Goal: Task Accomplishment & Management: Complete application form

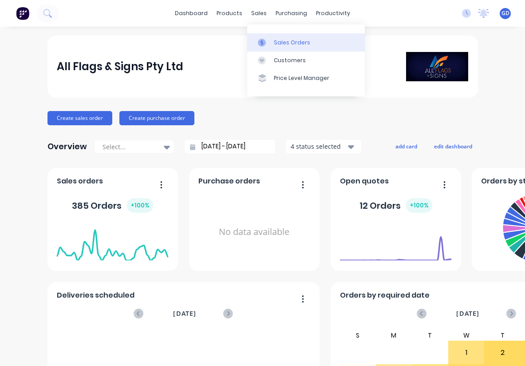
click at [279, 39] on div "Sales Orders" at bounding box center [292, 43] width 36 height 8
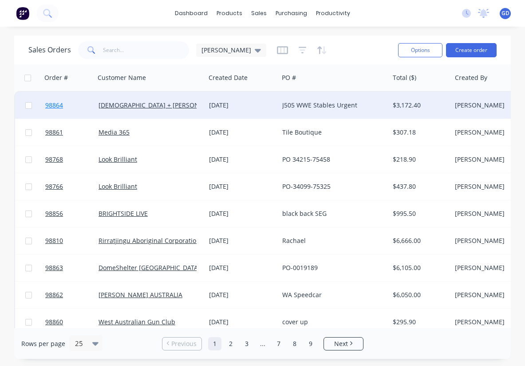
click at [51, 105] on span "98864" at bounding box center [54, 105] width 18 height 9
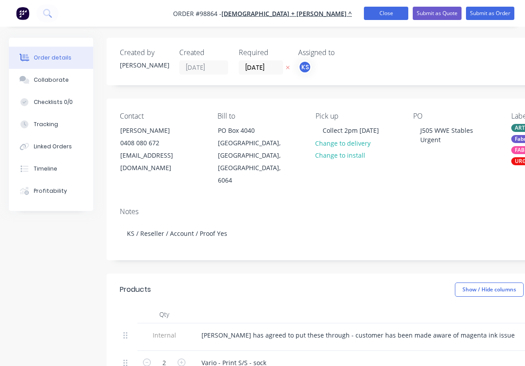
click at [387, 16] on button "Close" at bounding box center [386, 13] width 44 height 13
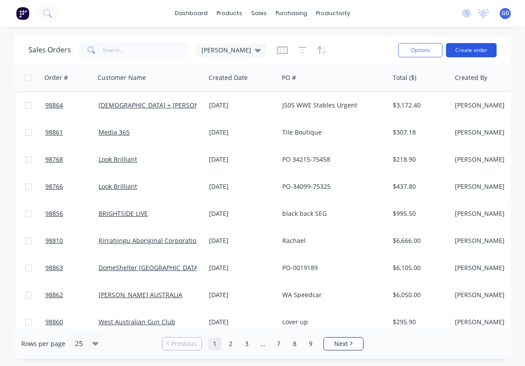
click at [465, 51] on button "Create order" at bounding box center [471, 50] width 51 height 14
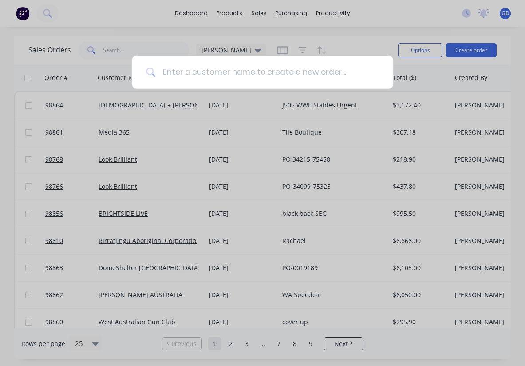
click at [190, 72] on input at bounding box center [267, 71] width 224 height 33
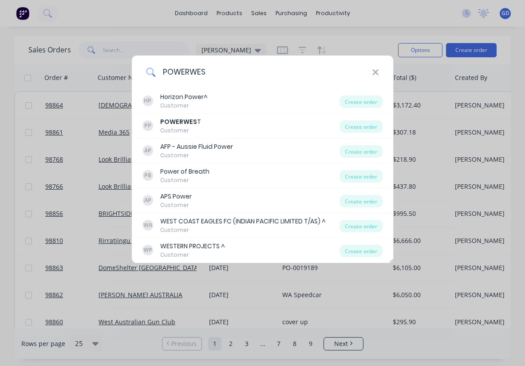
type input "POWERWEST"
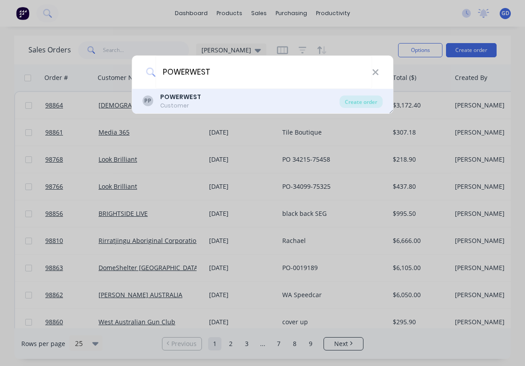
click at [164, 100] on b "POWERWEST" at bounding box center [180, 96] width 41 height 9
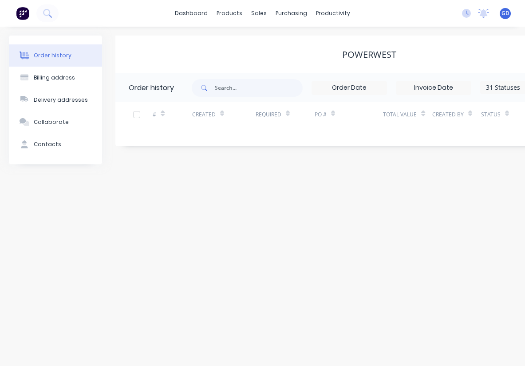
scroll to position [0, 93]
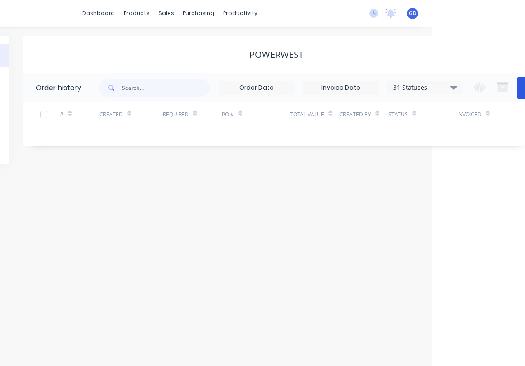
click at [521, 91] on button "Create Order" at bounding box center [535, 88] width 36 height 22
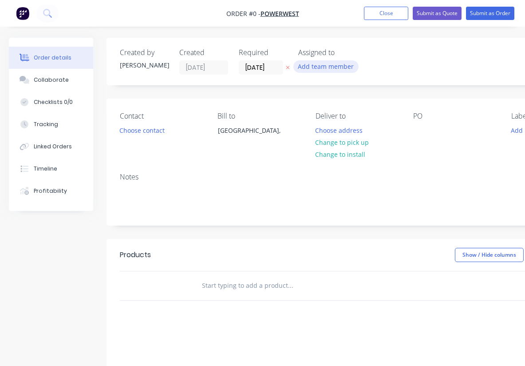
click at [329, 65] on button "Add team member" at bounding box center [325, 66] width 65 height 12
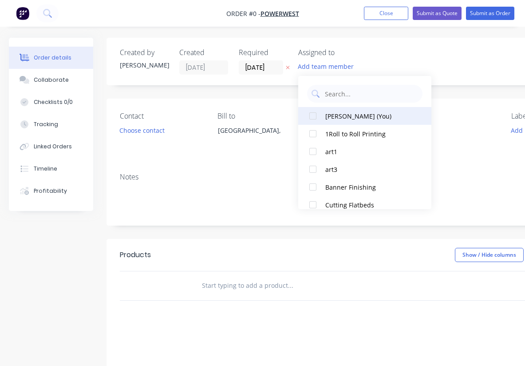
click at [316, 113] on div at bounding box center [313, 116] width 18 height 18
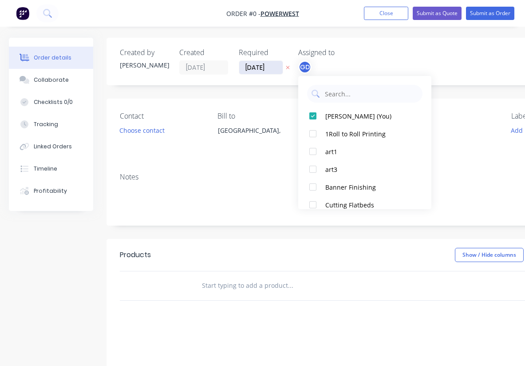
click at [254, 67] on div "Order details Collaborate Checklists 0/0 Tracking Linked Orders Timeline Profit…" at bounding box center [308, 282] width 617 height 489
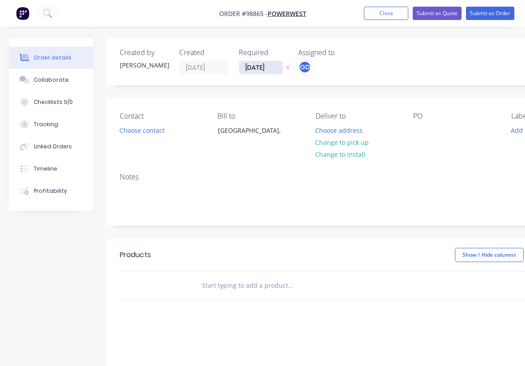
click at [254, 67] on input "[DATE]" at bounding box center [261, 67] width 44 height 13
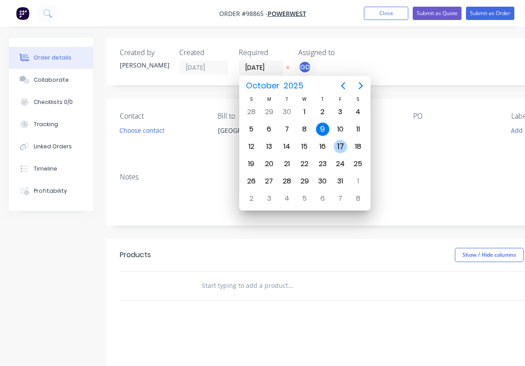
click at [342, 147] on div "17" at bounding box center [340, 146] width 13 height 13
type input "17/10/25"
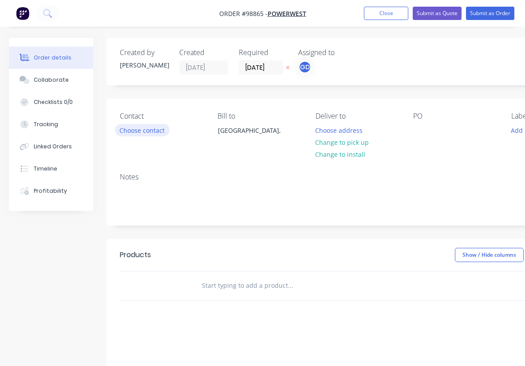
click at [136, 134] on button "Choose contact" at bounding box center [142, 130] width 55 height 12
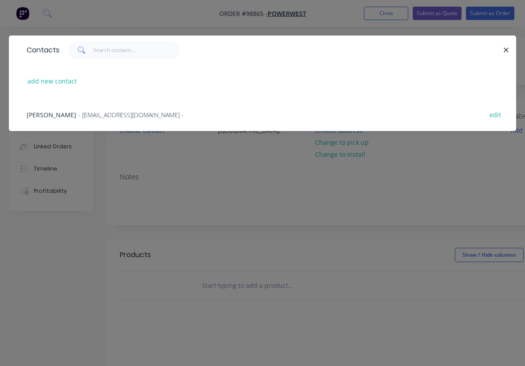
click at [71, 114] on span "Cath McHutchison" at bounding box center [52, 115] width 50 height 8
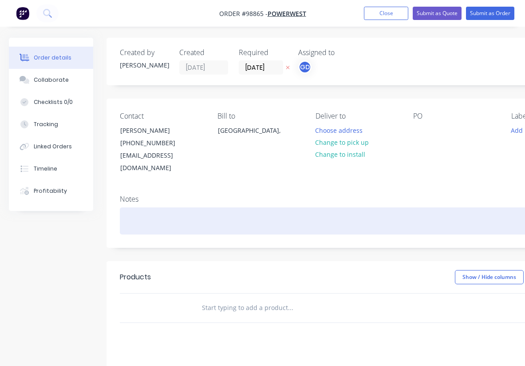
click at [137, 207] on div at bounding box center [357, 220] width 475 height 27
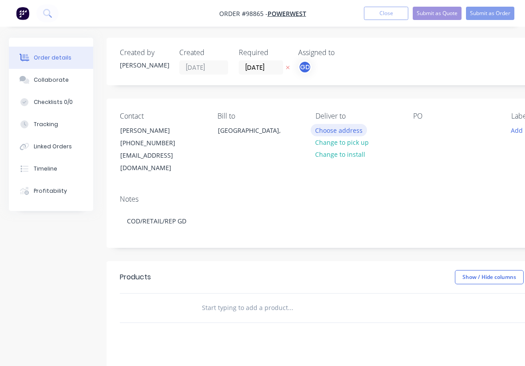
click at [333, 131] on button "Choose address" at bounding box center [339, 130] width 57 height 12
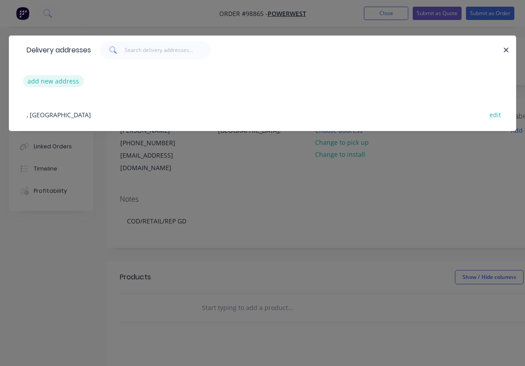
click at [58, 81] on button "add new address" at bounding box center [53, 81] width 61 height 12
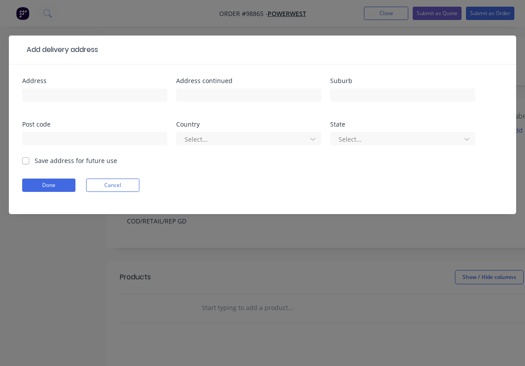
click at [35, 159] on label "Save address for future use" at bounding box center [76, 160] width 83 height 9
click at [26, 159] on input "Save address for future use" at bounding box center [25, 160] width 7 height 8
checkbox input "true"
paste input "1 Hayley St, Maddington"
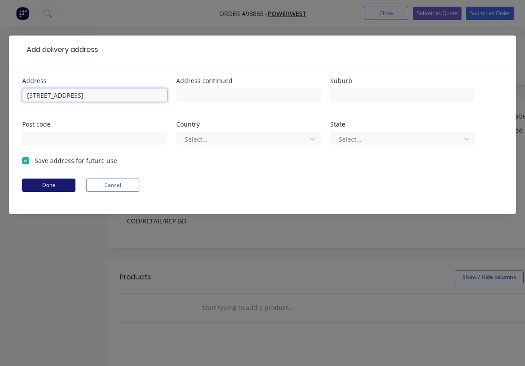
type input "1 Hayley St, Maddington"
click at [41, 182] on button "Done" at bounding box center [48, 184] width 53 height 13
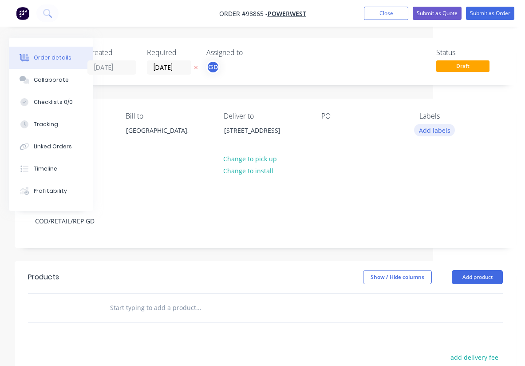
scroll to position [0, 92]
click at [421, 130] on button "Add labels" at bounding box center [434, 130] width 41 height 12
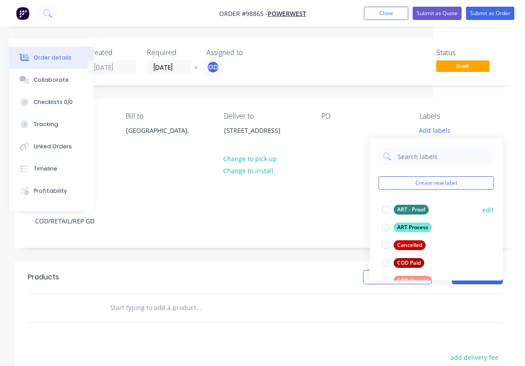
click at [409, 208] on div "ART - Proof" at bounding box center [411, 210] width 35 height 10
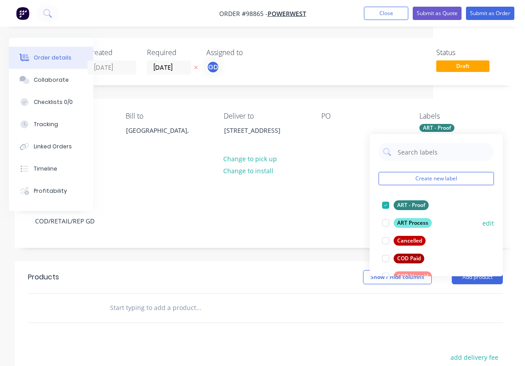
click at [410, 221] on div "ART Process" at bounding box center [413, 223] width 38 height 10
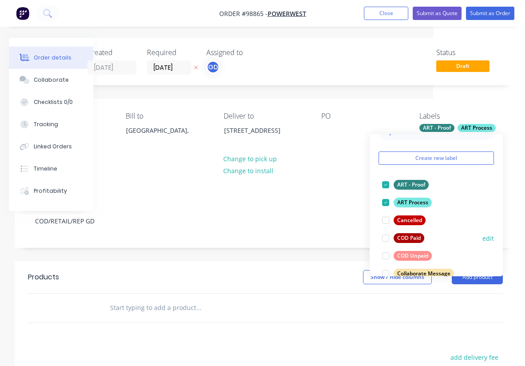
scroll to position [27, 0]
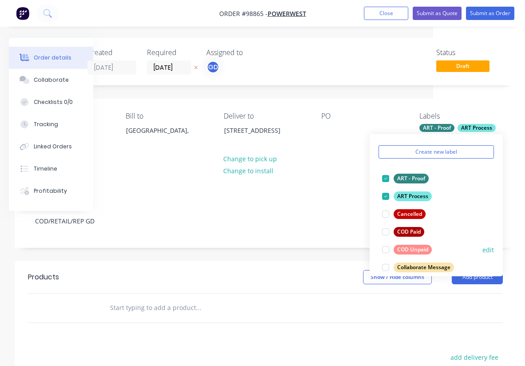
click at [417, 249] on div "COD Unpaid" at bounding box center [413, 250] width 38 height 10
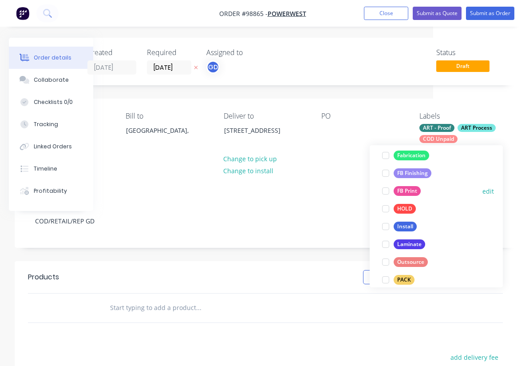
scroll to position [221, 0]
click at [414, 241] on div "Laminate" at bounding box center [410, 244] width 32 height 10
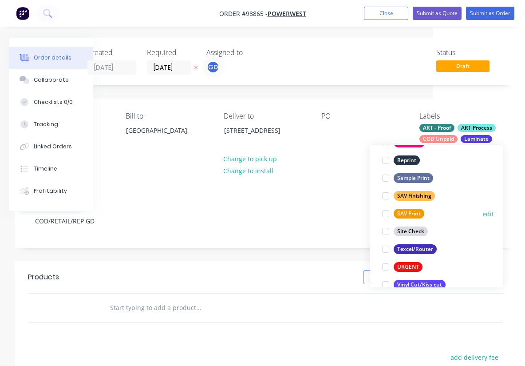
scroll to position [414, 0]
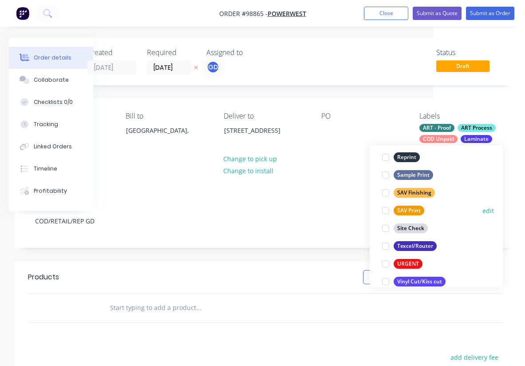
click at [412, 212] on div "SAV Print" at bounding box center [409, 211] width 31 height 10
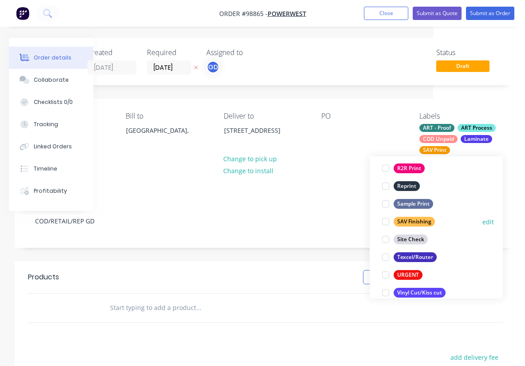
click at [415, 222] on div "SAV Finishing" at bounding box center [414, 222] width 41 height 10
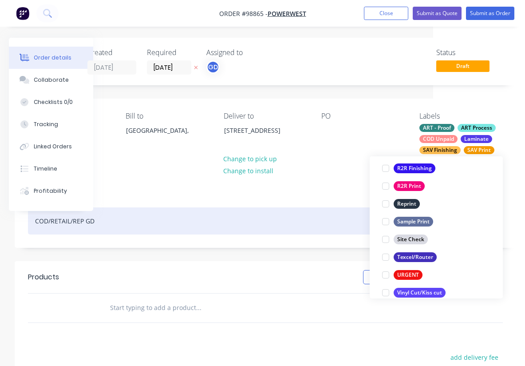
click at [319, 207] on div "COD/RETAIL/REP GD" at bounding box center [265, 220] width 475 height 27
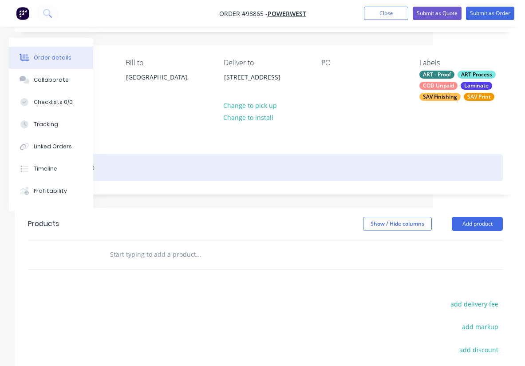
scroll to position [61, 92]
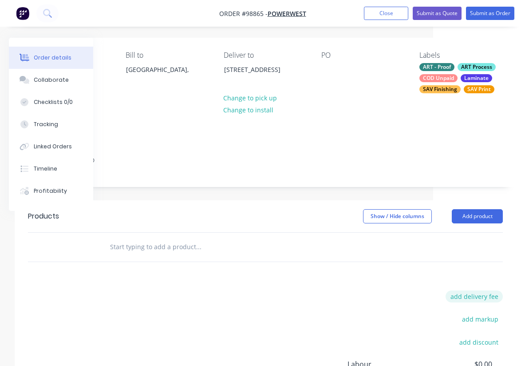
click at [483, 290] on button "add delivery fee" at bounding box center [474, 296] width 57 height 12
type input "25"
click at [139, 238] on input "text" at bounding box center [199, 247] width 178 height 18
paste input "1 @ artwork set up all stickers. $190+GST"
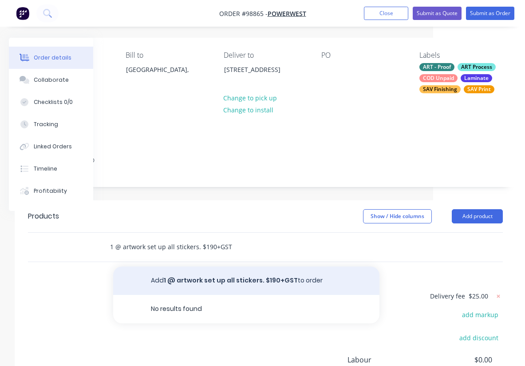
type input "1 @ artwork set up all stickers. $190+GST"
click at [189, 271] on button "Add 1 @ artwork set up all stickers. $190+GST to order" at bounding box center [246, 280] width 266 height 28
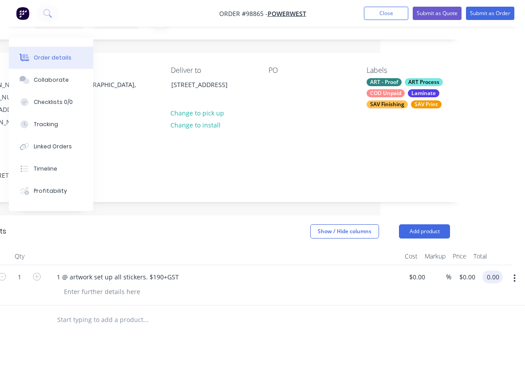
click at [491, 270] on input "0.00" at bounding box center [494, 276] width 17 height 13
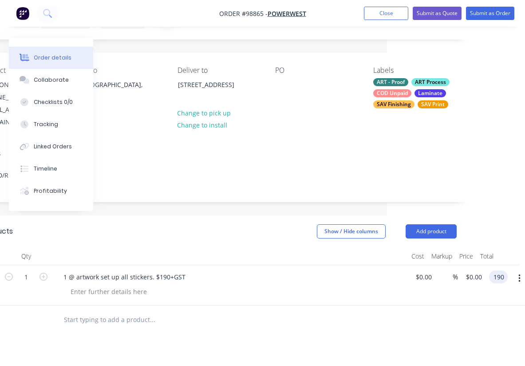
type input "190"
type input "$190.00"
click at [323, 320] on div at bounding box center [213, 319] width 320 height 29
click at [98, 311] on input "text" at bounding box center [152, 320] width 178 height 18
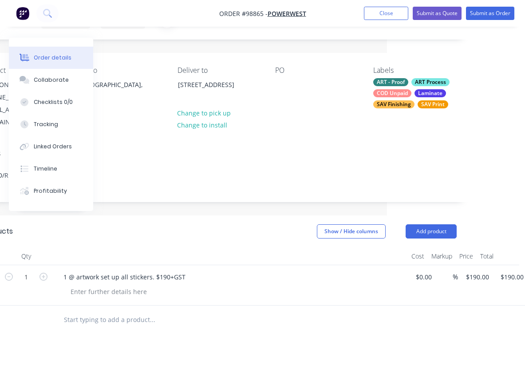
paste input "All stickers on supa stick adhesive vinyl with UV matt lamination. All stickers…"
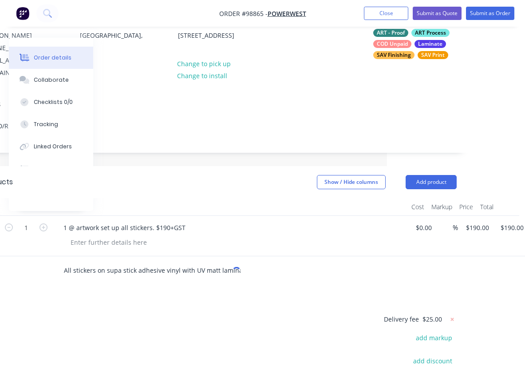
scroll to position [96, 138]
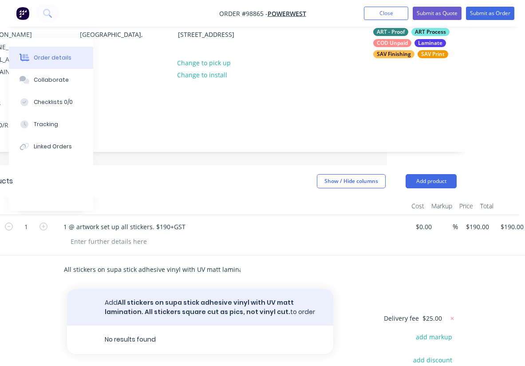
type input "All stickers on supa stick adhesive vinyl with UV matt lamination. All stickers…"
click at [180, 297] on button "Add All stickers on supa stick adhesive vinyl with UV matt lamination. All stic…" at bounding box center [200, 307] width 266 height 36
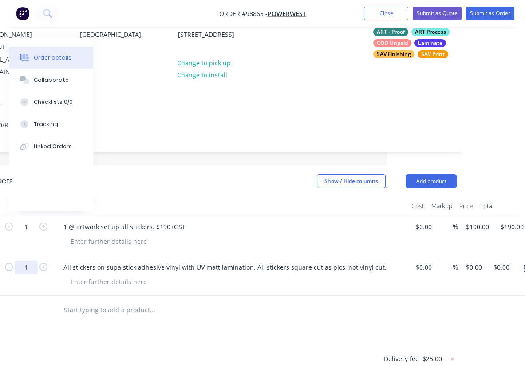
click at [35, 261] on input "1" at bounding box center [26, 267] width 23 height 13
type input "28"
click at [109, 307] on div at bounding box center [213, 310] width 320 height 29
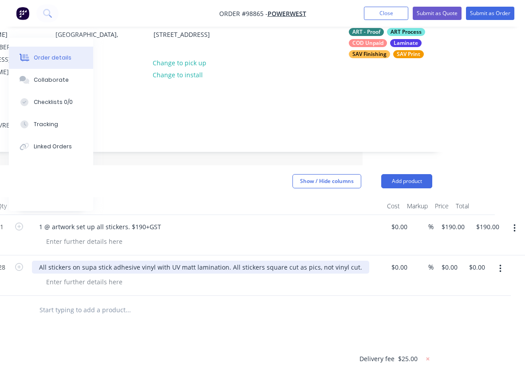
scroll to position [96, 162]
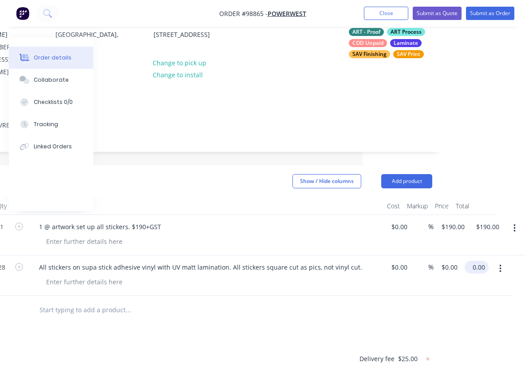
click at [479, 261] on input "0.00" at bounding box center [478, 267] width 20 height 13
type input "$650.00"
type input "$23.2143"
click at [378, 306] on div at bounding box center [194, 310] width 475 height 29
click at [66, 275] on div at bounding box center [84, 281] width 91 height 13
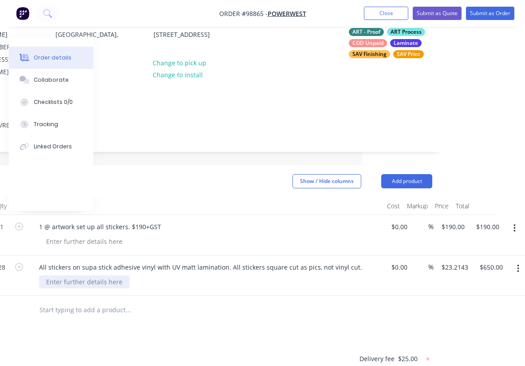
paste div
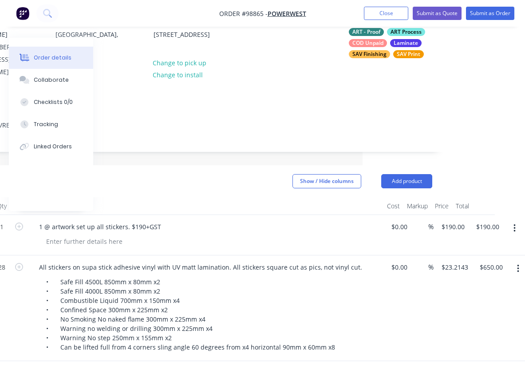
click at [412, 325] on div "%" at bounding box center [422, 308] width 23 height 106
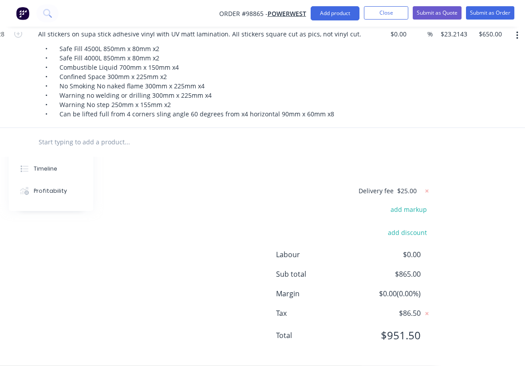
scroll to position [0, 163]
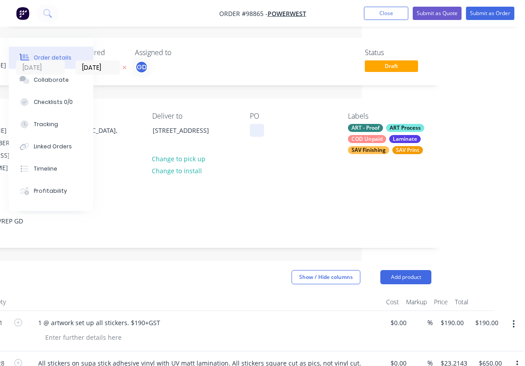
click at [259, 133] on div at bounding box center [257, 130] width 14 height 13
paste div
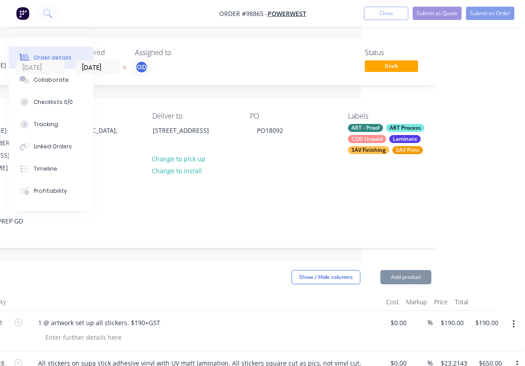
click at [266, 174] on div "Contact Cath McHutchison (08) 9493 7922 stores@powerwest.com.au Bill to Austral…" at bounding box center [194, 143] width 502 height 89
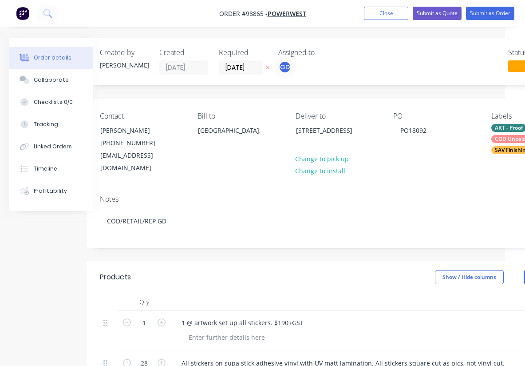
scroll to position [0, 0]
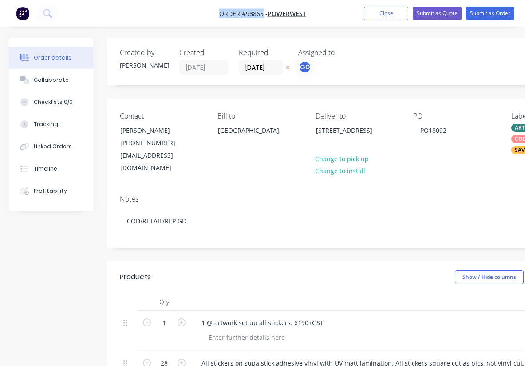
drag, startPoint x: 209, startPoint y: 10, endPoint x: 263, endPoint y: 13, distance: 54.3
click at [263, 13] on nav "Order #98865 - POWERWEST Add product Close Submit as Quote Submit as Order" at bounding box center [262, 13] width 525 height 27
copy span "Order #98865"
click at [379, 15] on button "Close" at bounding box center [386, 13] width 44 height 13
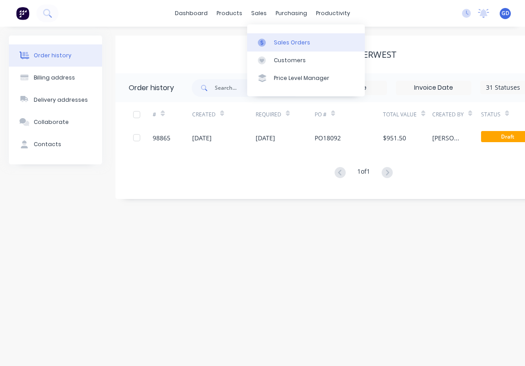
click at [285, 40] on div "Sales Orders" at bounding box center [292, 43] width 36 height 8
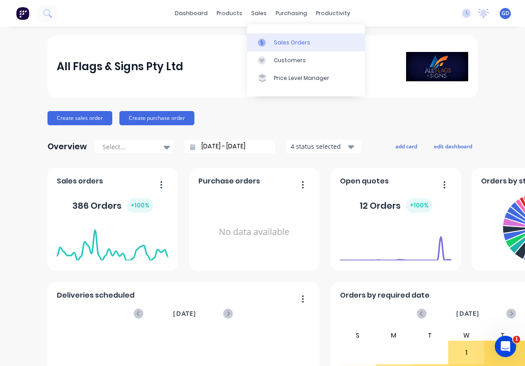
click at [282, 41] on div "Sales Orders" at bounding box center [292, 43] width 36 height 8
click at [280, 40] on div "Sales Orders" at bounding box center [292, 43] width 36 height 8
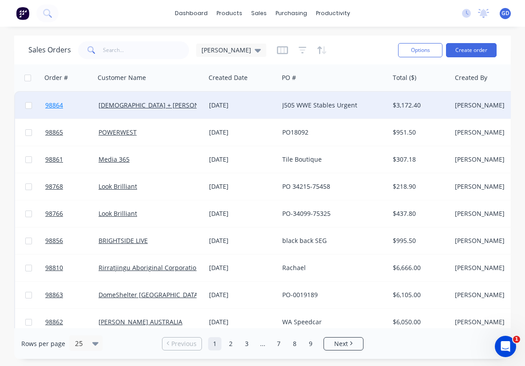
click at [56, 105] on span "98864" at bounding box center [54, 105] width 18 height 9
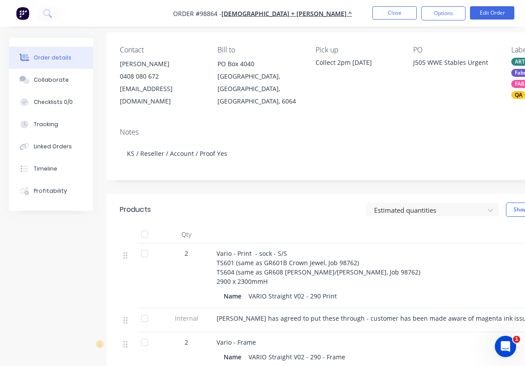
scroll to position [68, 0]
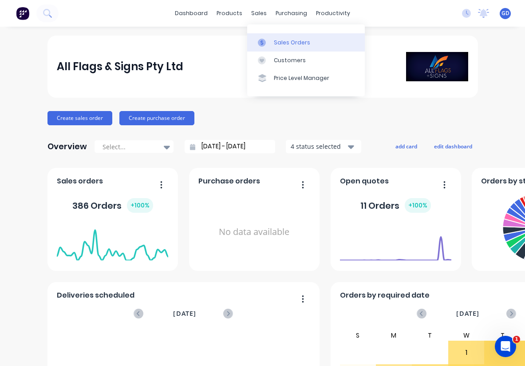
click at [279, 40] on div "Sales Orders" at bounding box center [292, 43] width 36 height 8
click at [286, 44] on div "Sales Orders" at bounding box center [292, 43] width 36 height 8
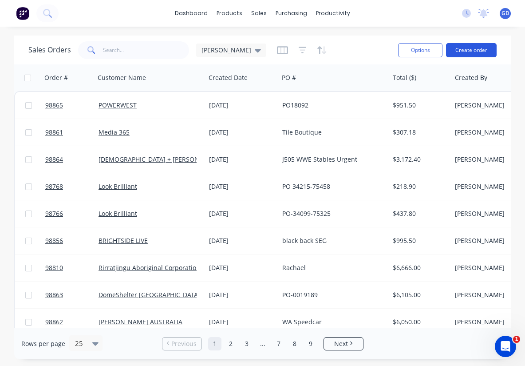
click at [471, 50] on button "Create order" at bounding box center [471, 50] width 51 height 14
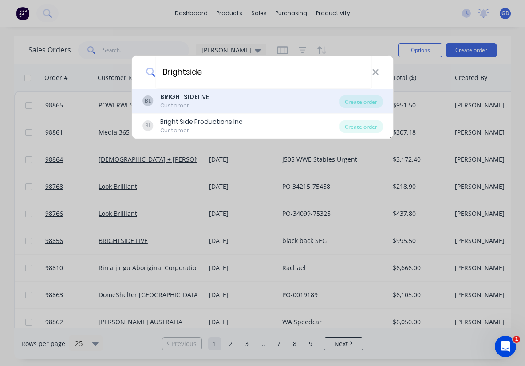
type input "Brightside"
click at [179, 97] on b "BRIGHTSIDE" at bounding box center [179, 96] width 38 height 9
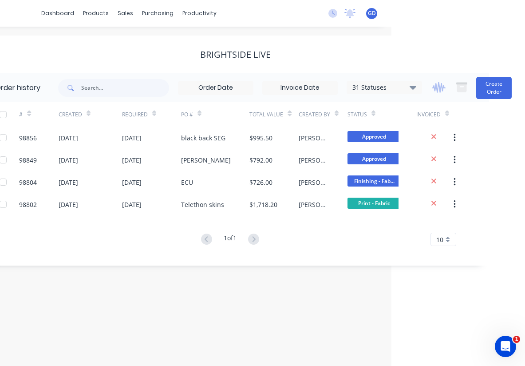
scroll to position [0, 134]
click at [486, 90] on button "Create Order" at bounding box center [494, 88] width 36 height 22
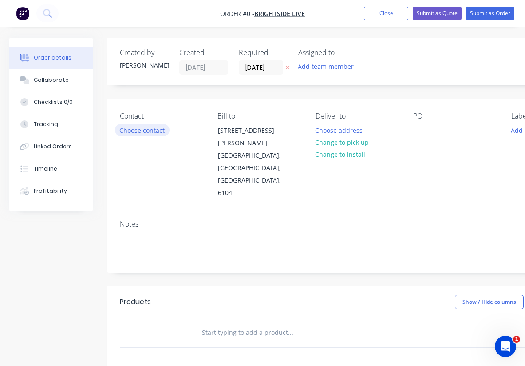
click at [127, 131] on button "Choose contact" at bounding box center [142, 130] width 55 height 12
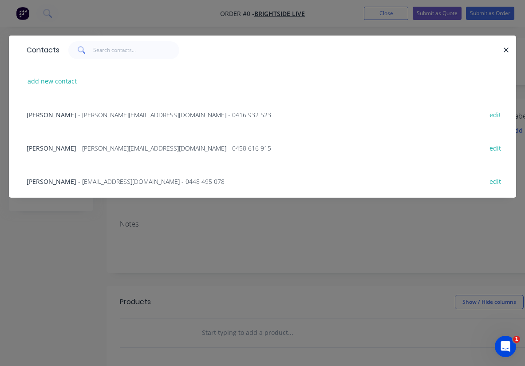
click at [43, 148] on span "[PERSON_NAME]" at bounding box center [52, 148] width 50 height 8
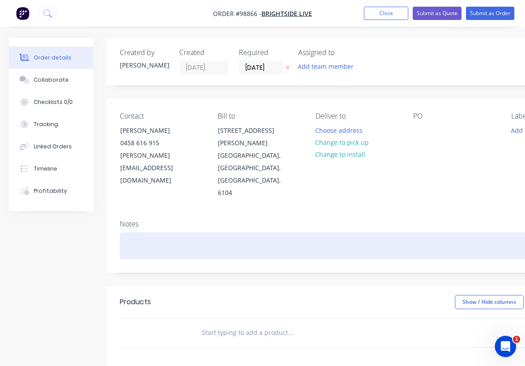
click at [134, 232] on div at bounding box center [357, 245] width 475 height 27
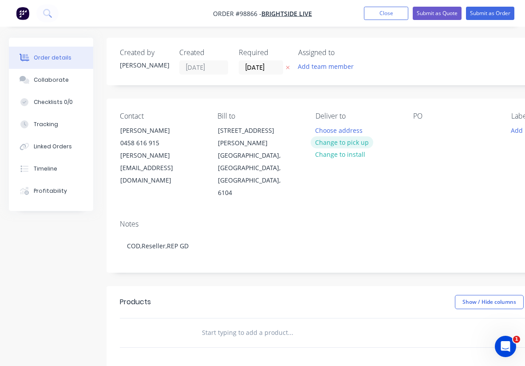
click at [344, 144] on button "Change to pick up" at bounding box center [342, 142] width 63 height 12
click at [419, 129] on div at bounding box center [420, 130] width 14 height 13
paste div
click at [434, 170] on div "Contact Dave Salt 0458 616 915 dave.salt@brightsidelive.net.au Bill to 12 Brenn…" at bounding box center [358, 156] width 502 height 114
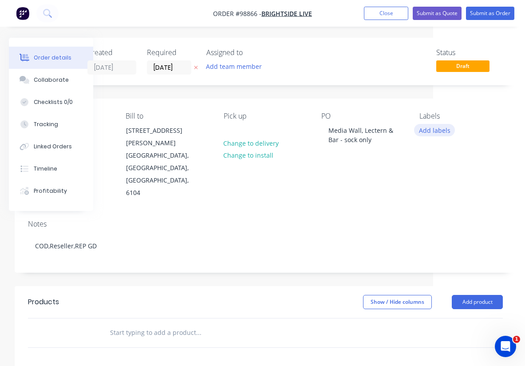
click at [440, 127] on button "Add labels" at bounding box center [434, 130] width 41 height 12
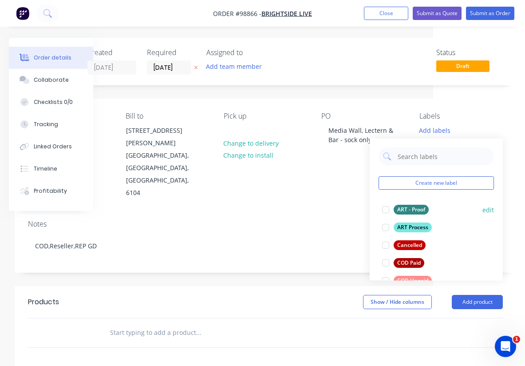
click at [412, 207] on div "ART - Proof" at bounding box center [411, 210] width 35 height 10
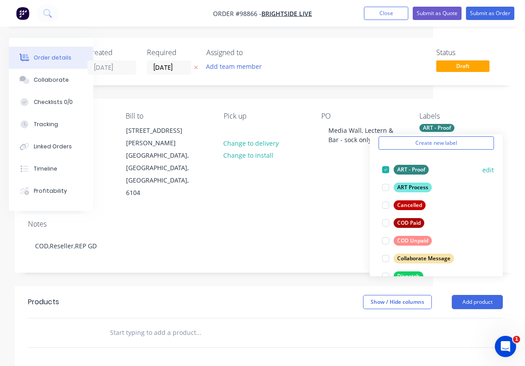
scroll to position [37, 0]
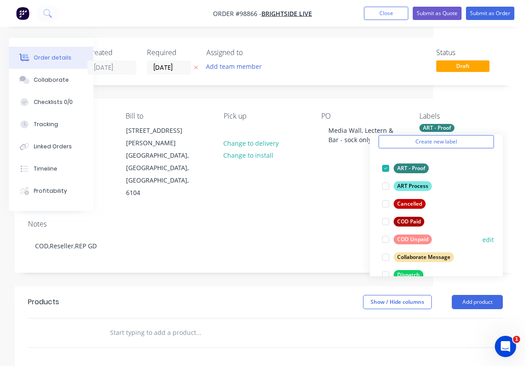
click at [418, 236] on div "COD Unpaid" at bounding box center [413, 239] width 38 height 10
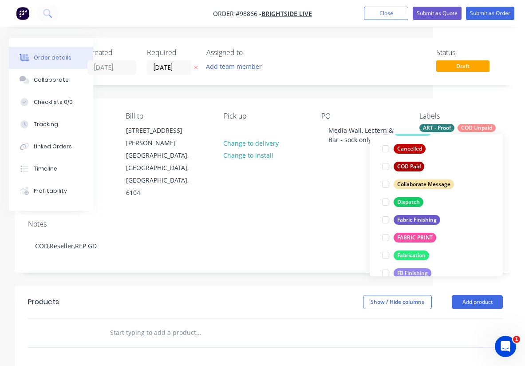
scroll to position [119, 0]
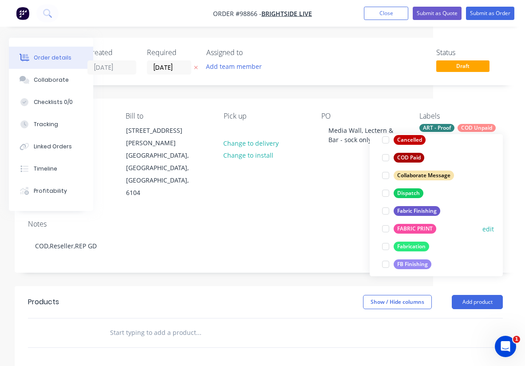
click at [418, 231] on div "FABRIC PRINT" at bounding box center [415, 229] width 43 height 10
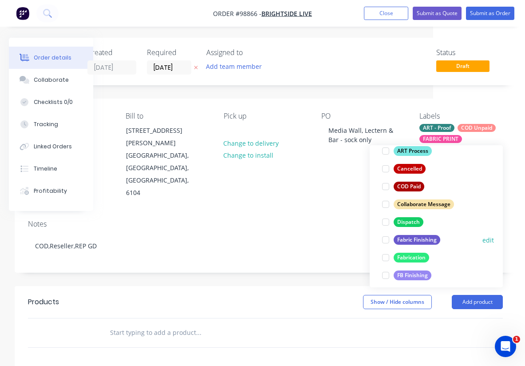
click at [415, 240] on div "Fabric Finishing" at bounding box center [417, 240] width 47 height 10
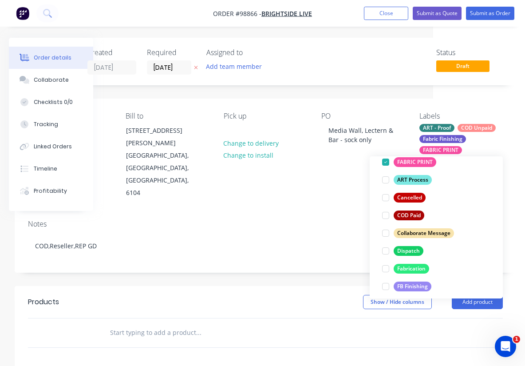
click at [136, 324] on input "text" at bounding box center [199, 333] width 178 height 18
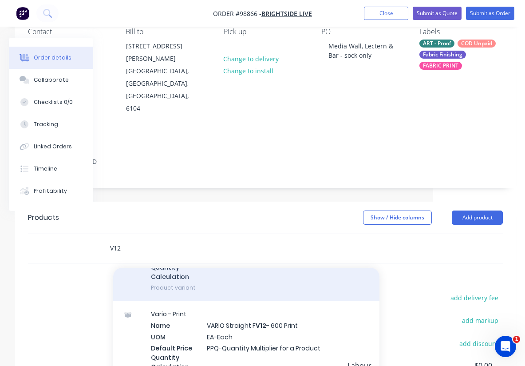
scroll to position [179, 0]
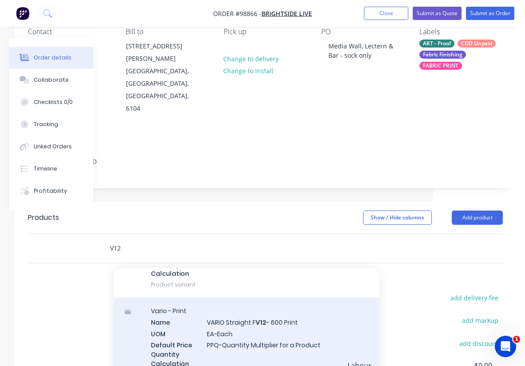
type input "V12"
click at [249, 297] on div "Vario - Print Name VARIO Straight F V12 - 600 Print UOM EA-Each Default Price Q…" at bounding box center [246, 342] width 266 height 90
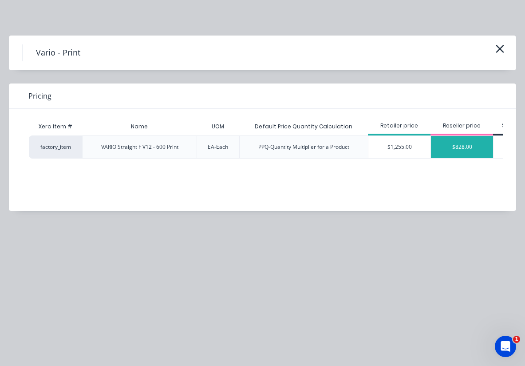
click at [460, 149] on div "$828.00" at bounding box center [462, 147] width 62 height 22
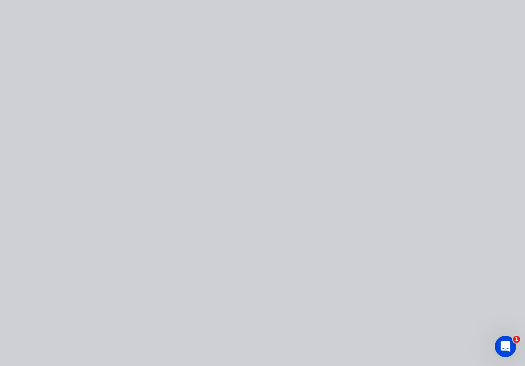
type input "$828.00"
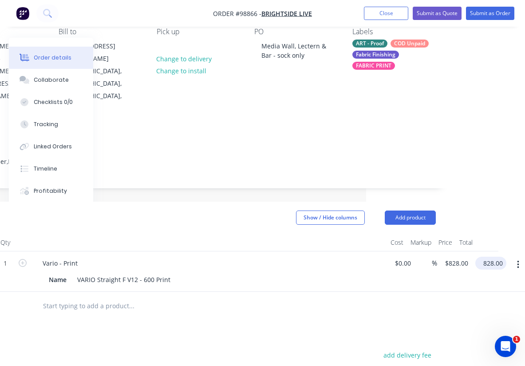
click at [488, 257] on input "828.00" at bounding box center [493, 263] width 28 height 13
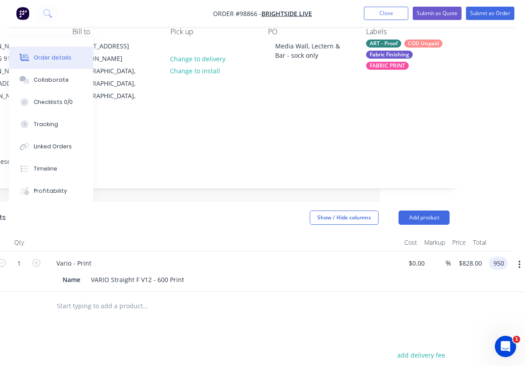
type input "$950.00"
click at [383, 292] on div at bounding box center [212, 306] width 475 height 29
click at [185, 273] on div "VARIO Straight F V12 - 600 Print" at bounding box center [137, 279] width 100 height 13
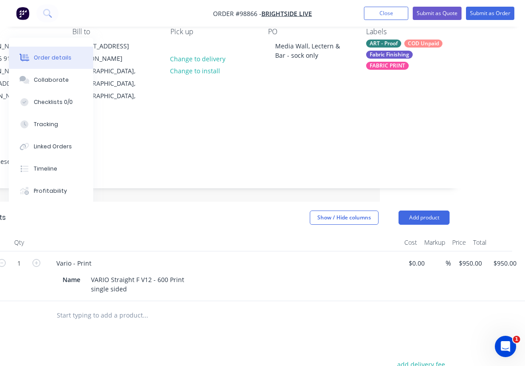
click at [262, 301] on div at bounding box center [206, 315] width 320 height 29
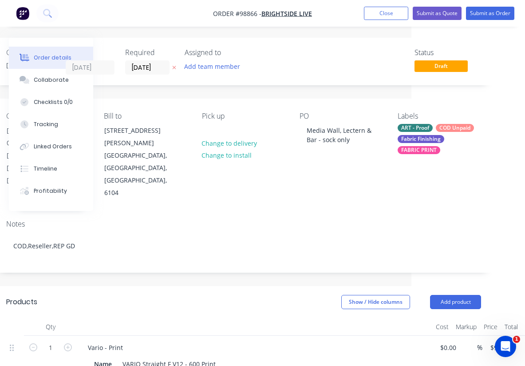
scroll to position [0, 0]
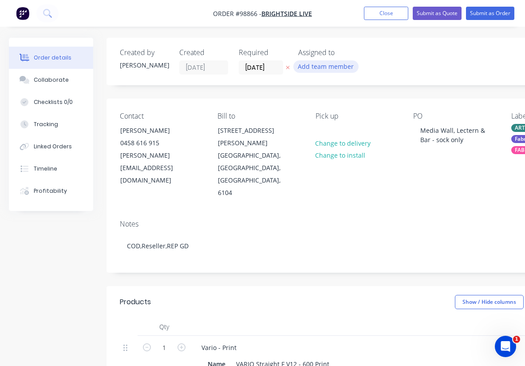
click at [309, 67] on button "Add team member" at bounding box center [325, 66] width 65 height 12
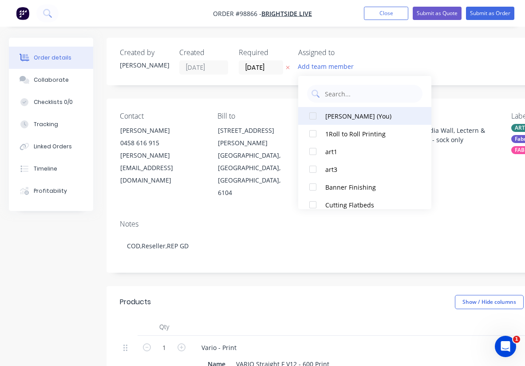
click at [313, 111] on div at bounding box center [313, 116] width 18 height 18
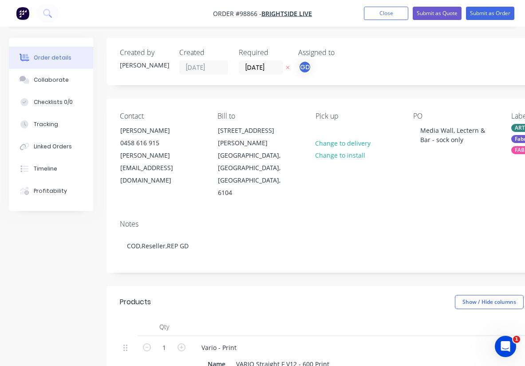
click at [264, 318] on div at bounding box center [368, 327] width 355 height 18
click at [262, 64] on input "[DATE]" at bounding box center [261, 67] width 44 height 13
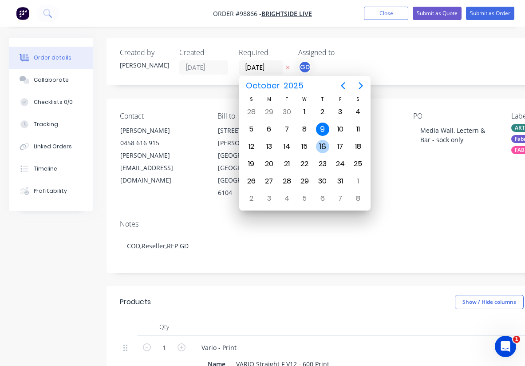
click at [318, 148] on div "16" at bounding box center [322, 146] width 13 height 13
type input "[DATE]"
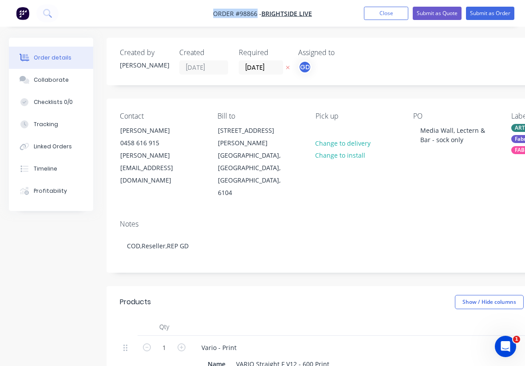
drag, startPoint x: 206, startPoint y: 8, endPoint x: 257, endPoint y: 14, distance: 51.4
click at [257, 14] on nav "Order #98866 - BRIGHTSIDE LIVE Add product Close Submit as Quote Submit as Order" at bounding box center [262, 13] width 525 height 27
copy span "Order #98866"
click at [383, 14] on button "Close" at bounding box center [386, 13] width 44 height 13
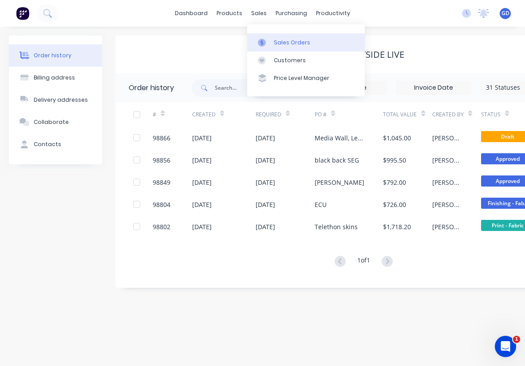
click at [279, 38] on link "Sales Orders" at bounding box center [306, 42] width 118 height 18
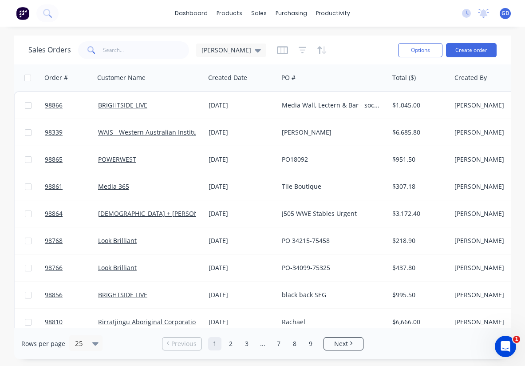
scroll to position [0, 0]
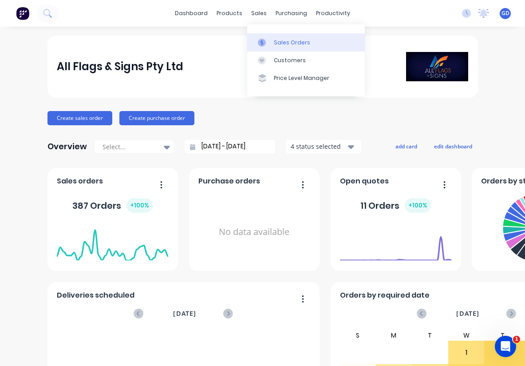
click at [282, 46] on div "Sales Orders" at bounding box center [292, 43] width 36 height 8
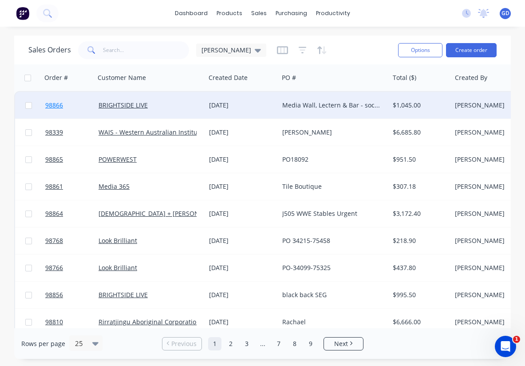
click at [58, 106] on span "98866" at bounding box center [54, 105] width 18 height 9
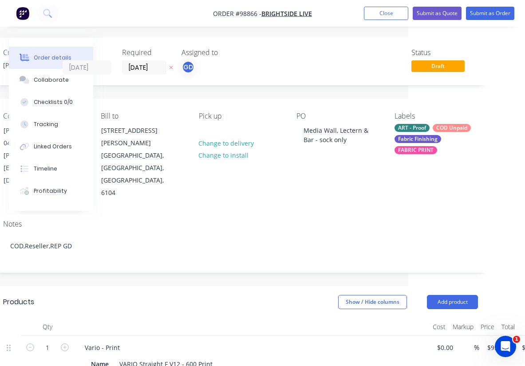
scroll to position [0, 143]
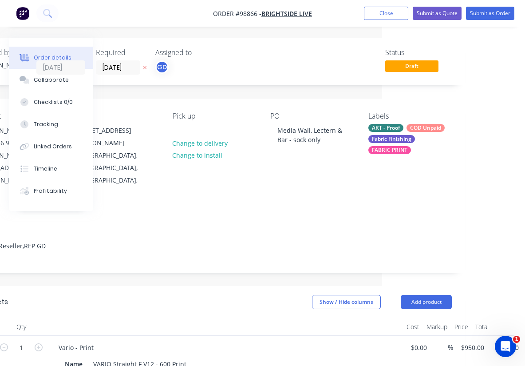
click at [391, 126] on div "ART - Proof" at bounding box center [385, 128] width 35 height 8
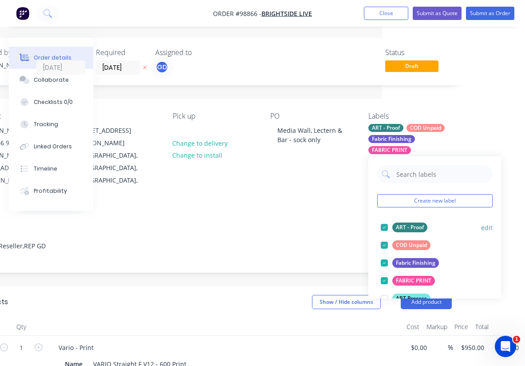
click at [385, 226] on div at bounding box center [385, 227] width 18 height 18
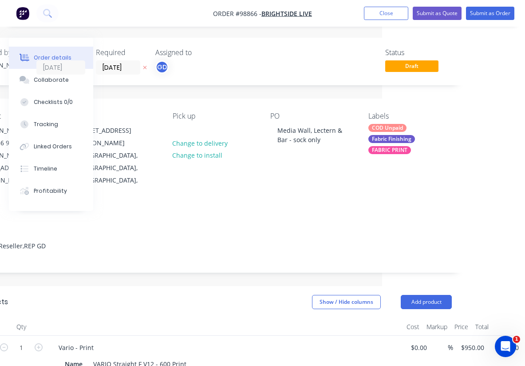
click at [312, 220] on div "Notes" at bounding box center [214, 224] width 475 height 8
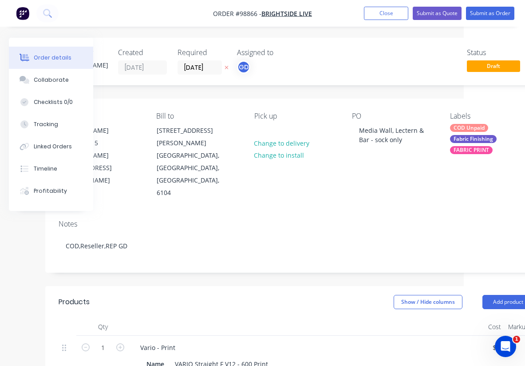
scroll to position [0, 0]
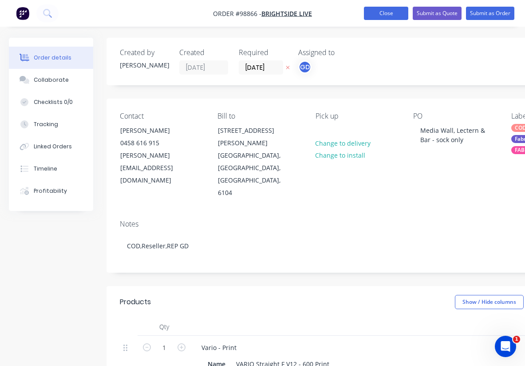
click at [384, 13] on button "Close" at bounding box center [386, 13] width 44 height 13
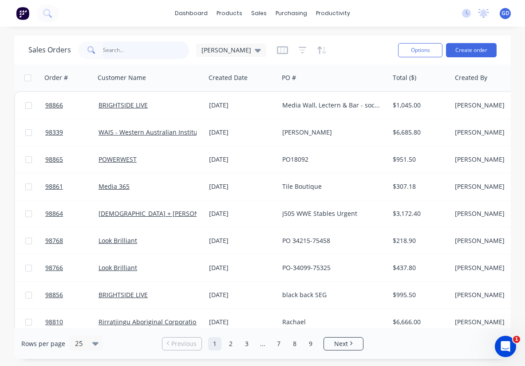
click at [122, 52] on input "text" at bounding box center [146, 50] width 87 height 18
type input "[PERSON_NAME]"
